Goal: Information Seeking & Learning: Find specific fact

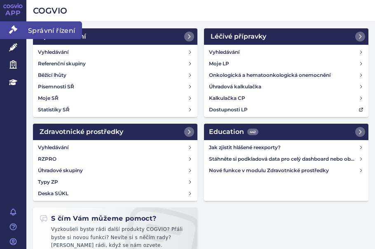
click at [12, 28] on icon at bounding box center [13, 30] width 8 height 8
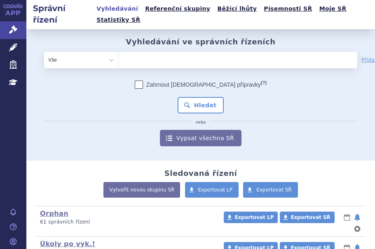
click at [151, 52] on ul at bounding box center [213, 58] width 189 height 13
click at [119, 51] on select at bounding box center [118, 59] width 0 height 16
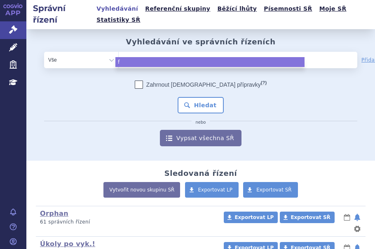
type input "fi"
type input "fil"
type input "fils"
type input "filsu"
type input "filsuv"
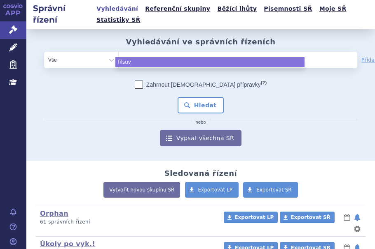
type input "filsuve"
type input "filsuvez"
select select "filsuvez"
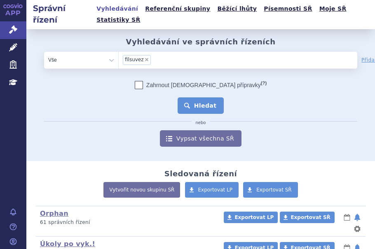
click at [192, 98] on button "Hledat" at bounding box center [200, 106] width 47 height 16
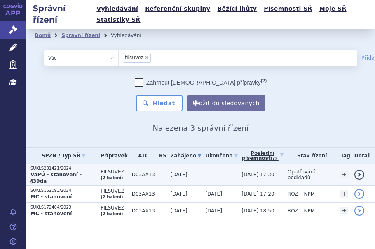
click at [72, 172] on strong "VaPÚ - stanovení - §39da" at bounding box center [55, 178] width 51 height 12
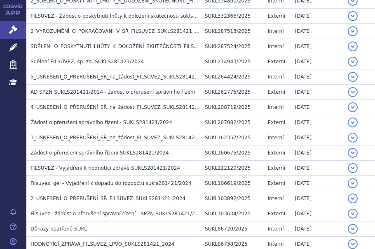
scroll to position [224, 0]
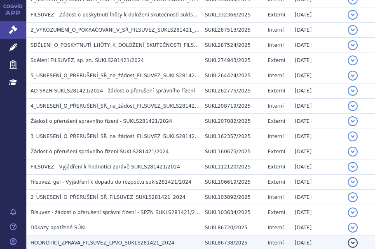
click at [63, 240] on span "HODNOTÍCÍ_ZPRÁVA_FILSUVEZ_LPVO_SUKLS281421_2024" at bounding box center [102, 243] width 144 height 6
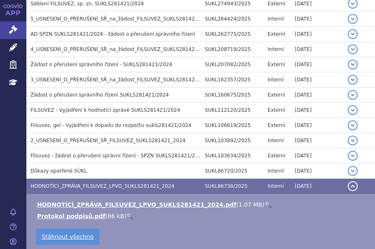
scroll to position [289, 0]
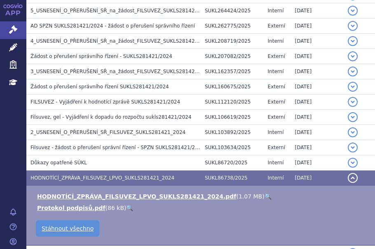
click at [264, 193] on link "🔍" at bounding box center [267, 196] width 7 height 7
